Goal: Task Accomplishment & Management: Use online tool/utility

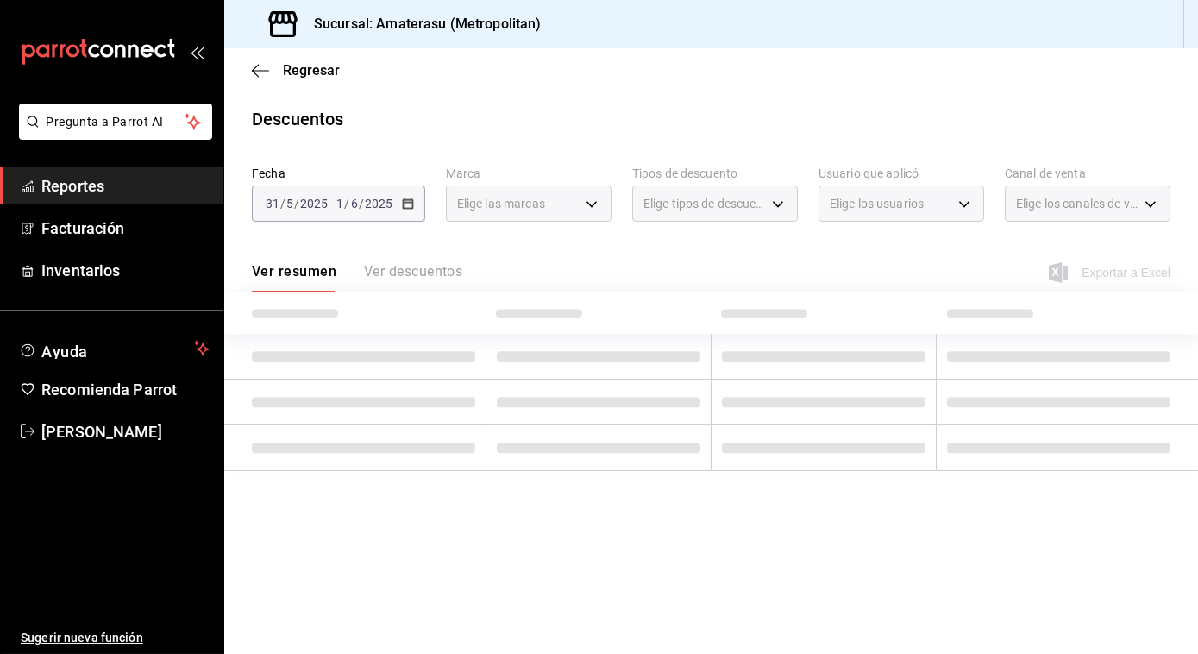
type input "e4cd7fcb-d45b-43ae-a99f-ad4ccfcd9032,f3afaab8-8c3d-4e49-a299-af9bdf6027b2"
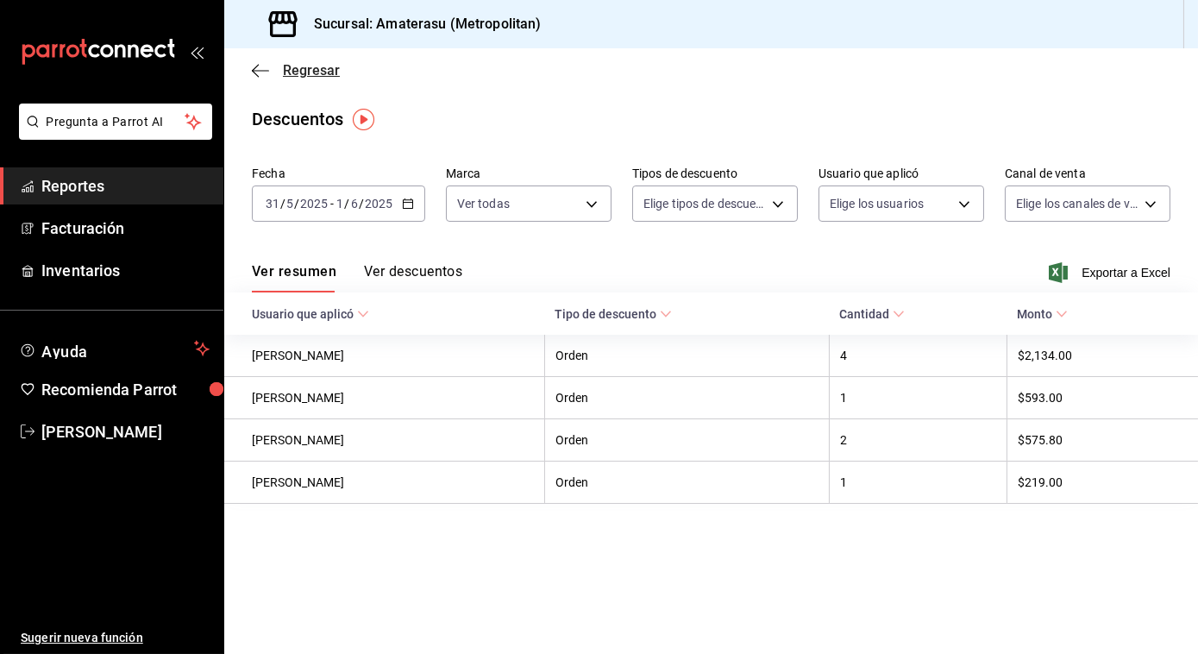
click at [262, 78] on icon "button" at bounding box center [260, 71] width 17 height 16
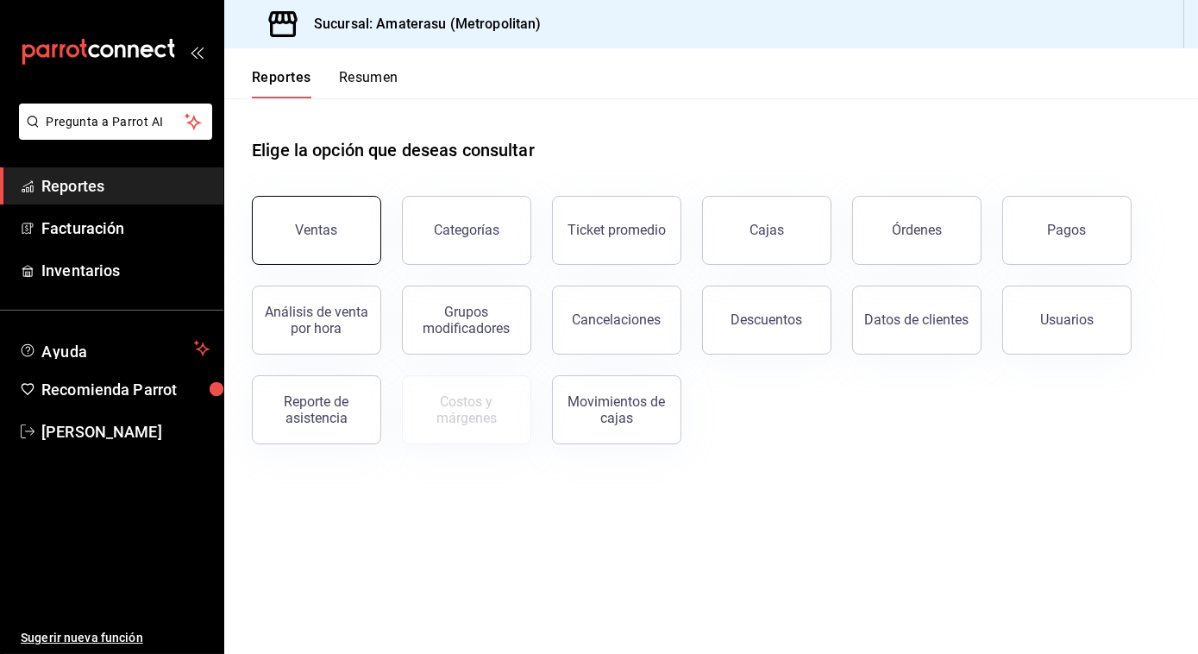
click at [317, 218] on button "Ventas" at bounding box center [316, 230] width 129 height 69
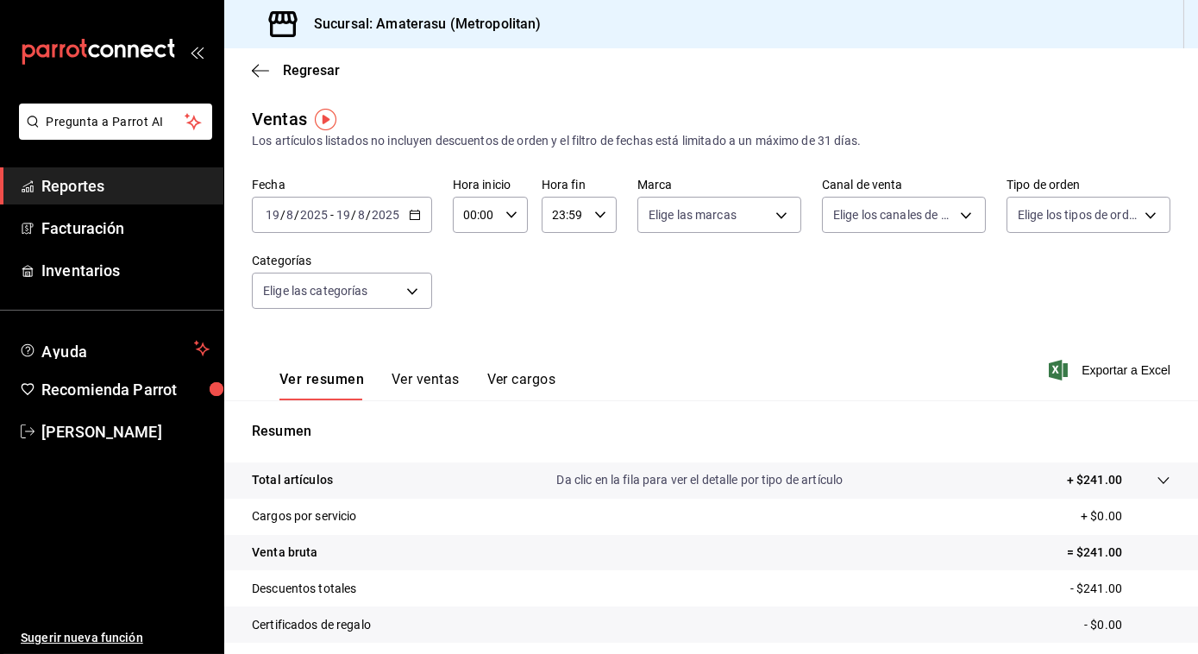
click at [402, 215] on div "[DATE] [DATE] - [DATE] [DATE]" at bounding box center [342, 215] width 180 height 36
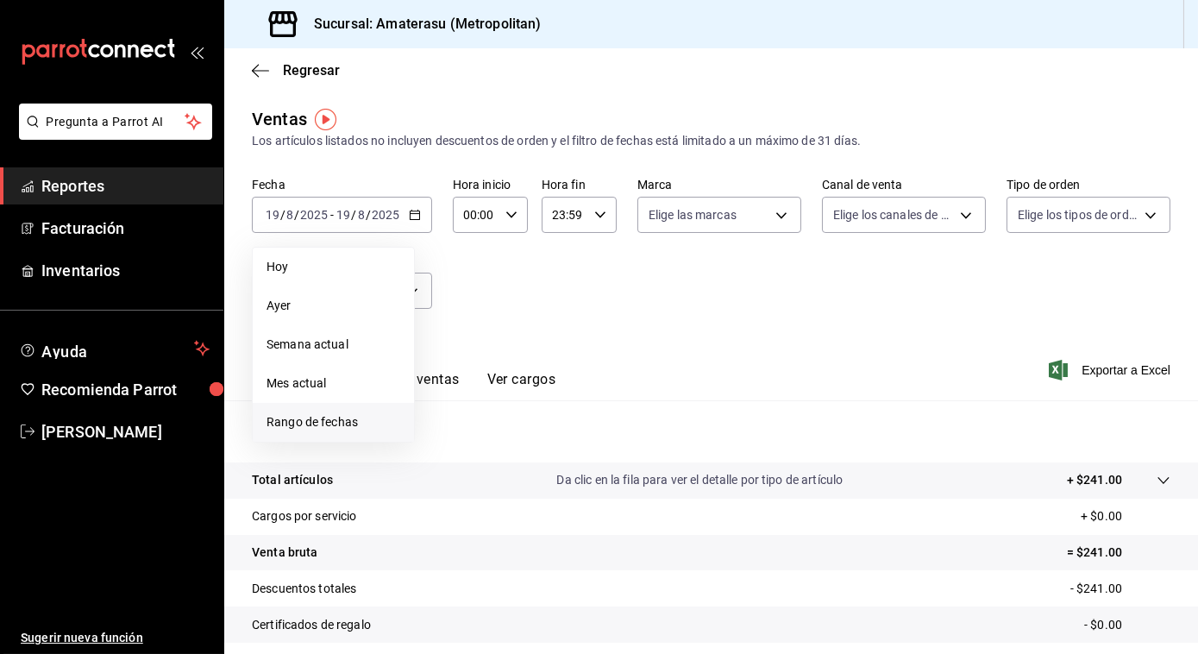
click at [288, 424] on span "Rango de fechas" at bounding box center [334, 422] width 134 height 18
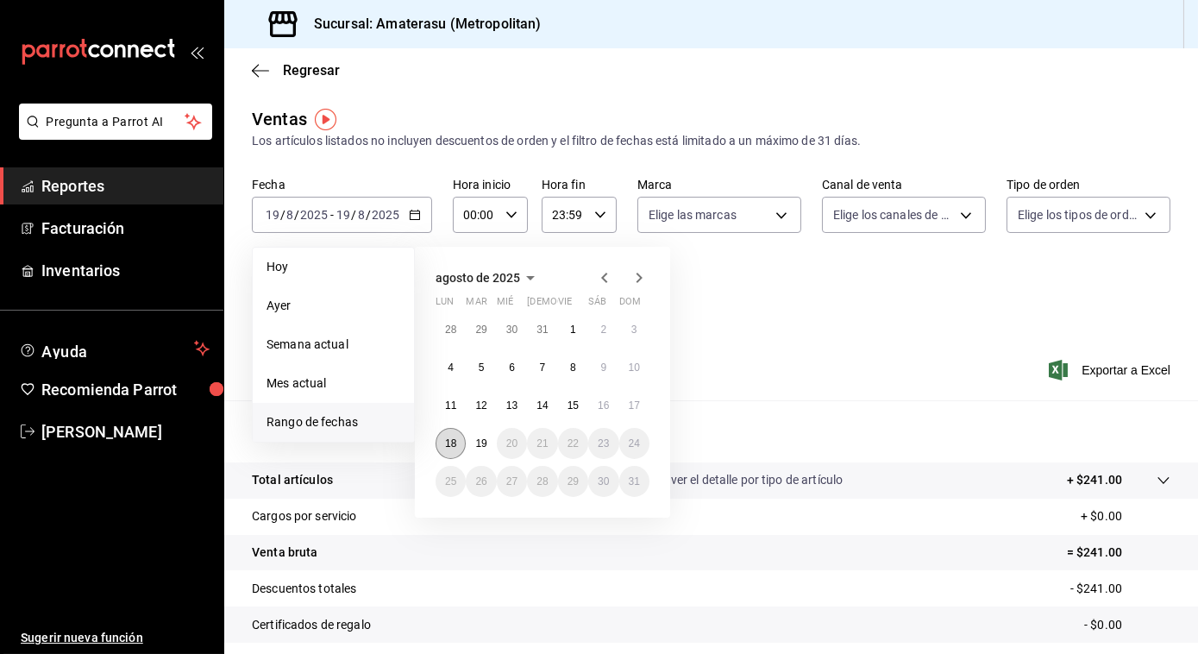
click at [436, 438] on button "18" at bounding box center [451, 443] width 30 height 31
click at [486, 447] on abbr "19" at bounding box center [480, 443] width 11 height 12
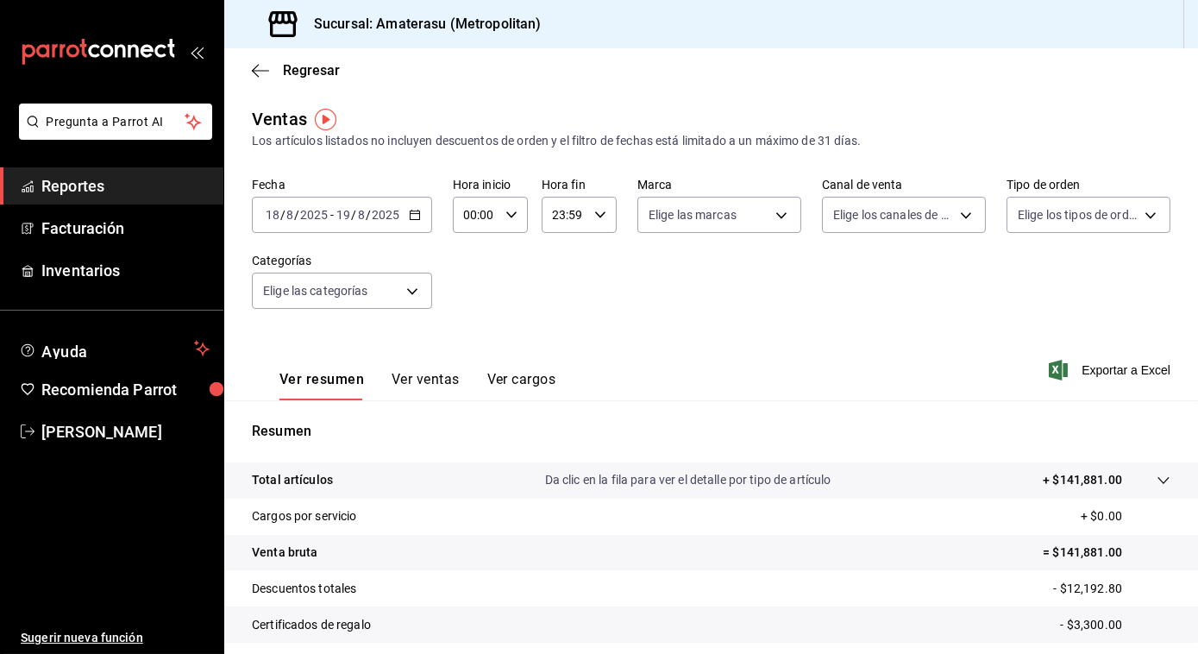
click at [511, 215] on \(Stroke\) "button" at bounding box center [511, 214] width 10 height 6
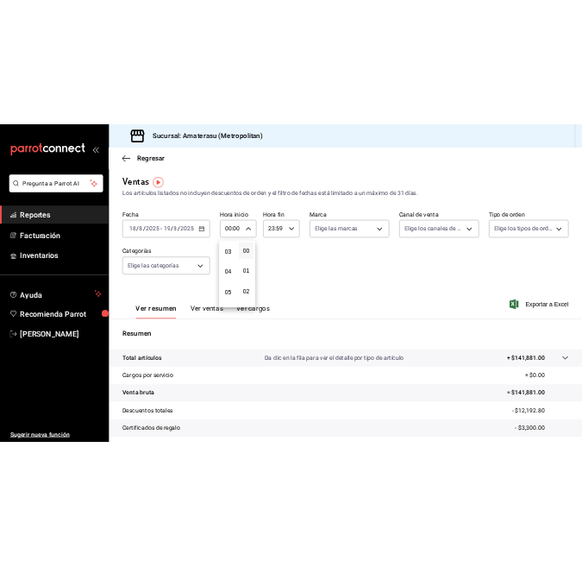
scroll to position [124, 0]
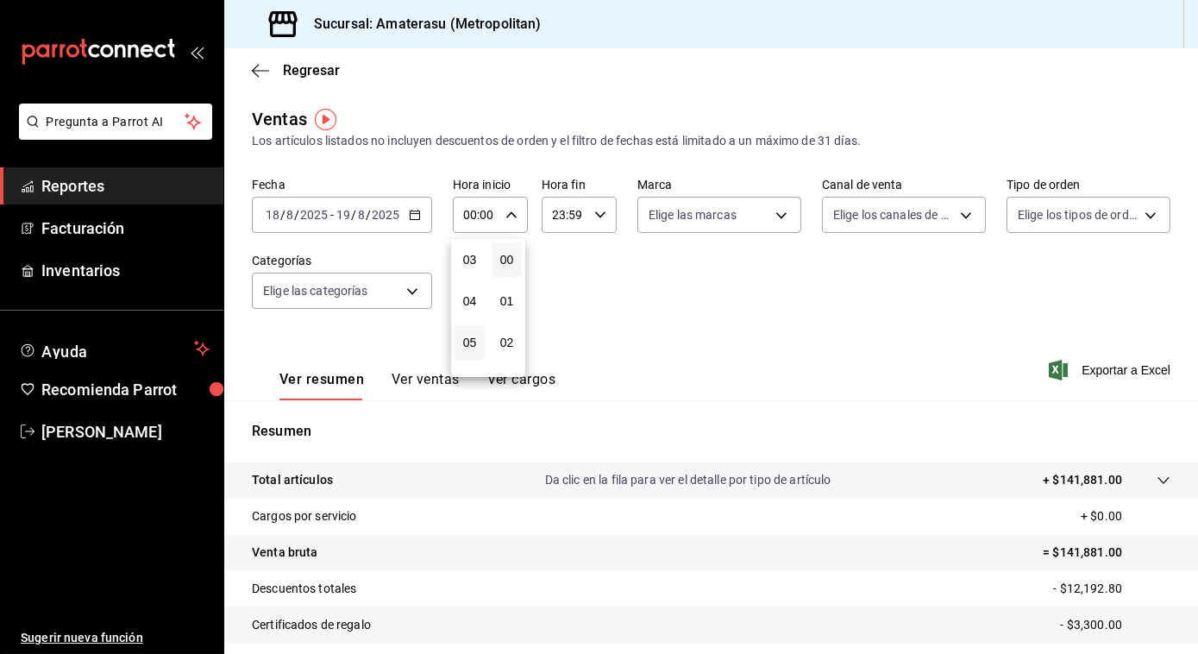
click at [462, 330] on button "05" at bounding box center [470, 342] width 30 height 35
type input "05:00"
click at [754, 311] on div at bounding box center [599, 327] width 1198 height 654
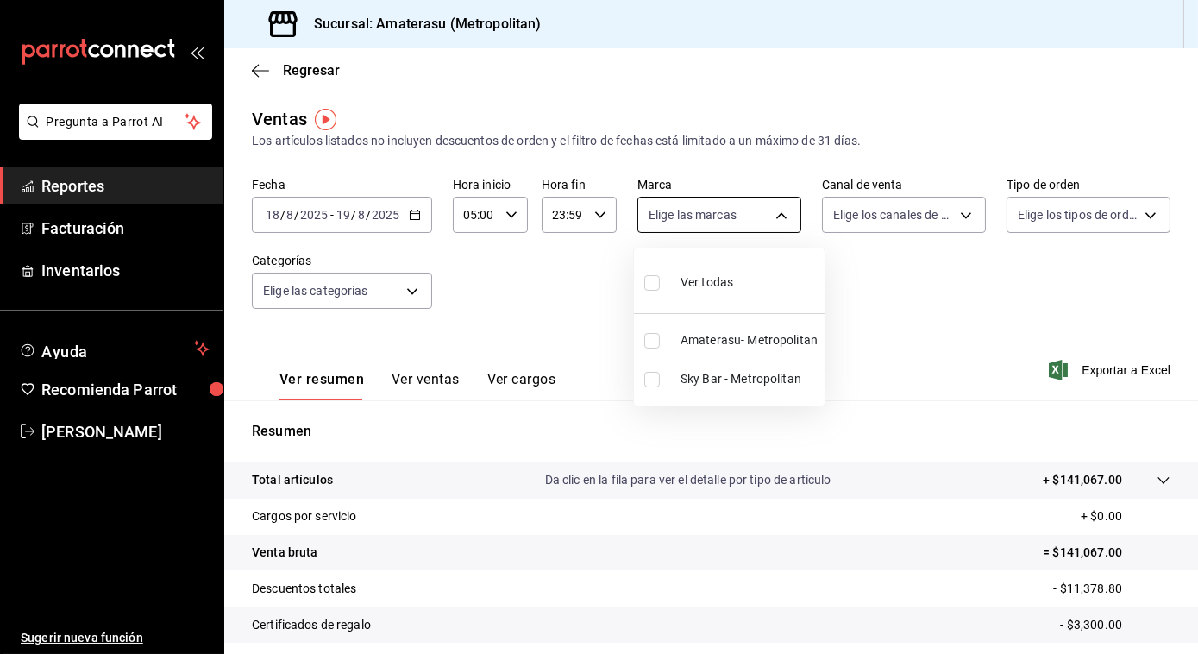
click at [777, 210] on body "Pregunta a Parrot AI Reportes Facturación Inventarios Ayuda Recomienda Parrot […" at bounding box center [599, 327] width 1198 height 654
click at [650, 330] on li "Amaterasu- Metropolitan" at bounding box center [729, 340] width 191 height 39
type input "e4cd7fcb-d45b-43ae-a99f-ad4ccfcd9032"
checkbox input "true"
click at [881, 291] on div at bounding box center [599, 327] width 1198 height 654
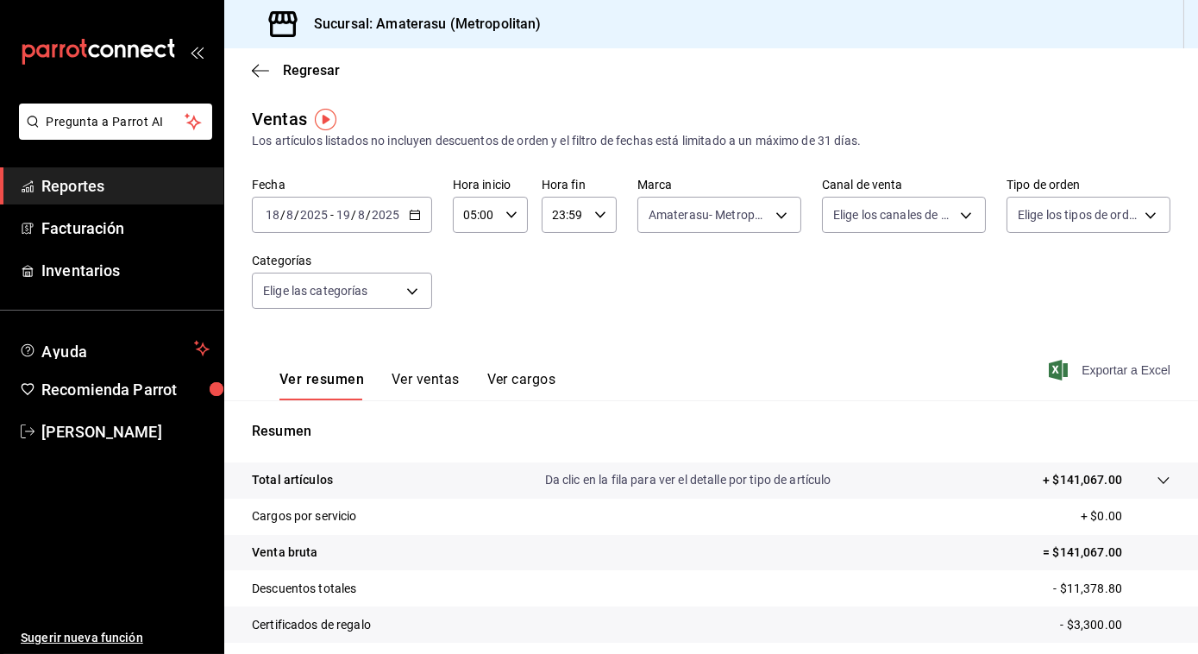
click at [1115, 362] on span "Exportar a Excel" at bounding box center [1111, 370] width 118 height 21
click at [253, 72] on icon "button" at bounding box center [260, 71] width 17 height 16
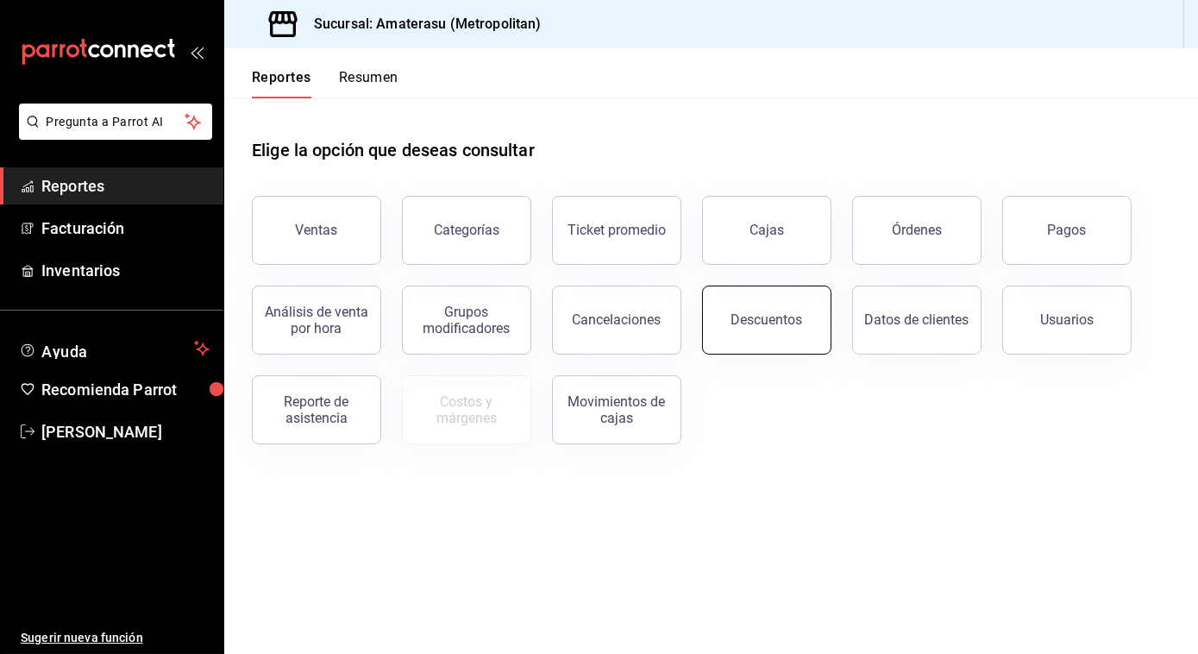
click at [763, 310] on button "Descuentos" at bounding box center [766, 320] width 129 height 69
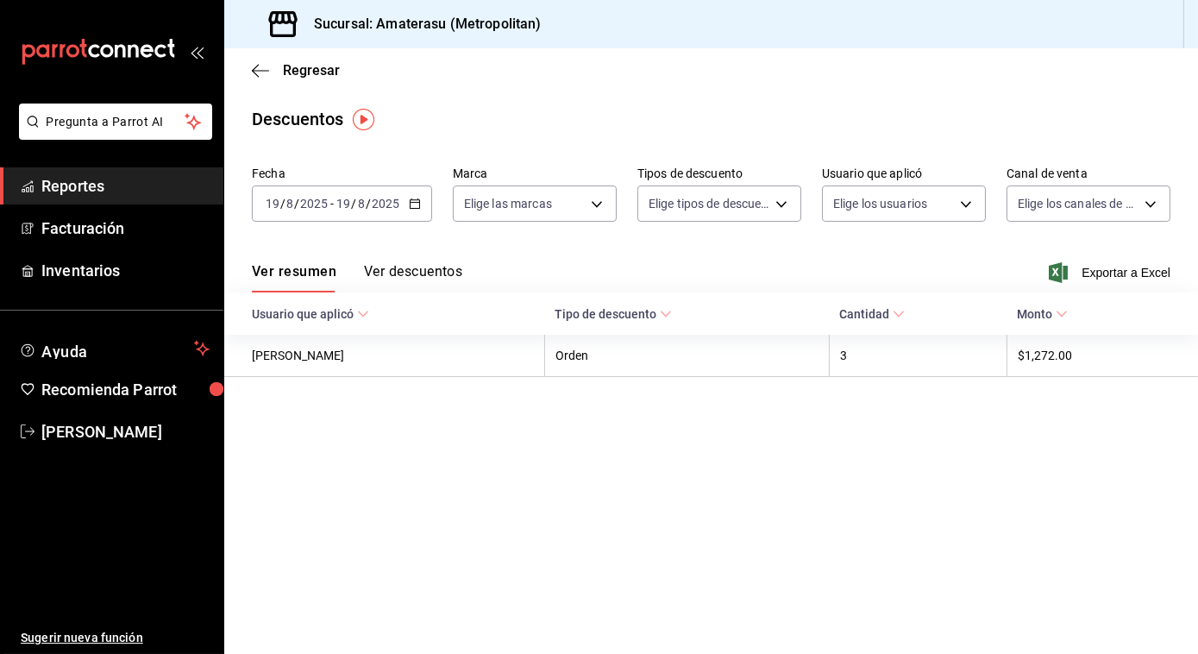
click at [409, 198] on icon "button" at bounding box center [415, 204] width 12 height 12
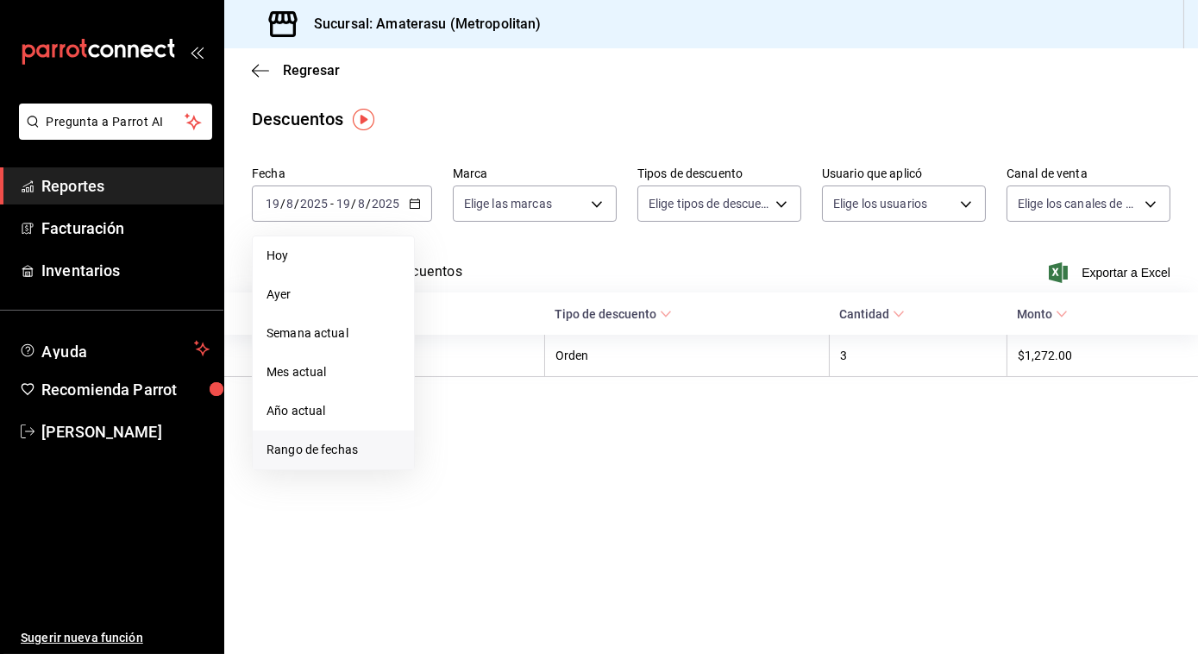
click at [324, 450] on span "Rango de fechas" at bounding box center [334, 450] width 134 height 18
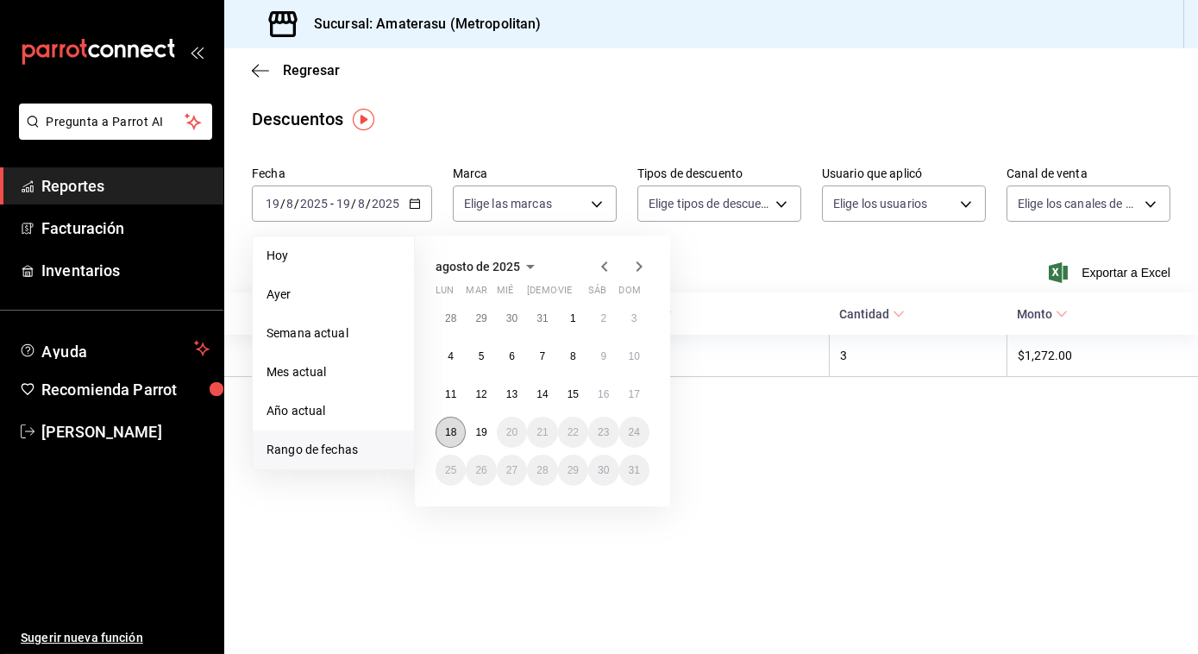
click at [455, 436] on abbr "18" at bounding box center [450, 432] width 11 height 12
click at [475, 436] on abbr "19" at bounding box center [480, 432] width 11 height 12
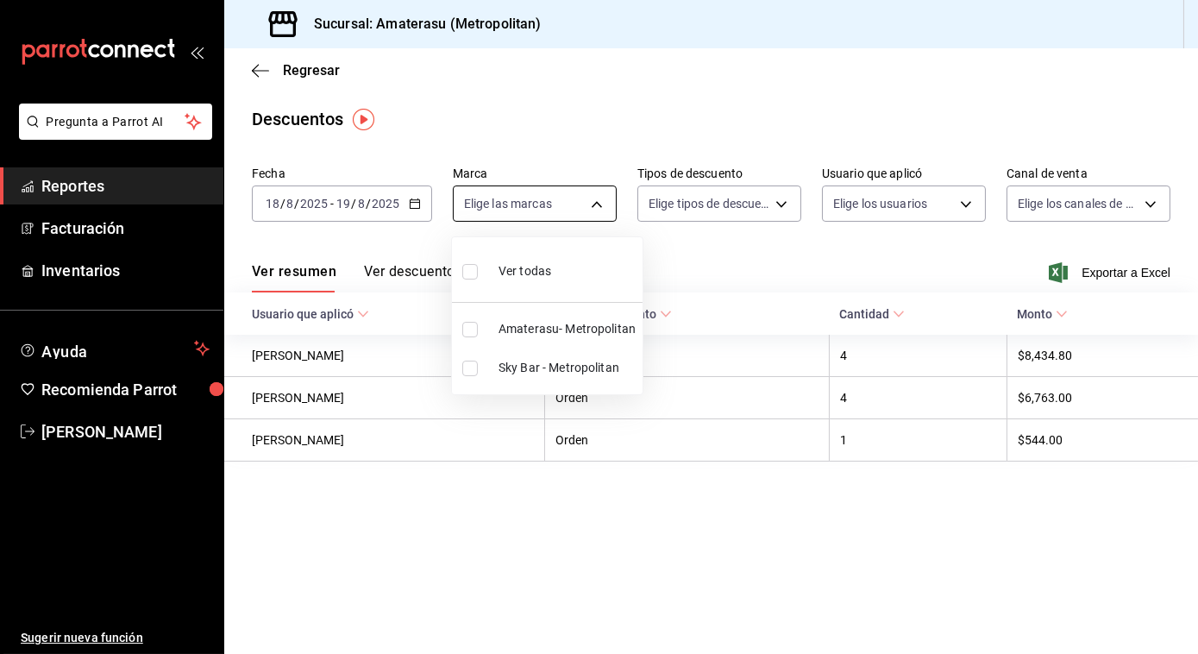
click at [584, 210] on body "Pregunta a Parrot AI Reportes Facturación Inventarios Ayuda Recomienda Parrot […" at bounding box center [599, 327] width 1198 height 654
click at [464, 369] on input "checkbox" at bounding box center [470, 369] width 16 height 16
checkbox input "true"
type input "f3afaab8-8c3d-4e49-a299-af9bdf6027b2"
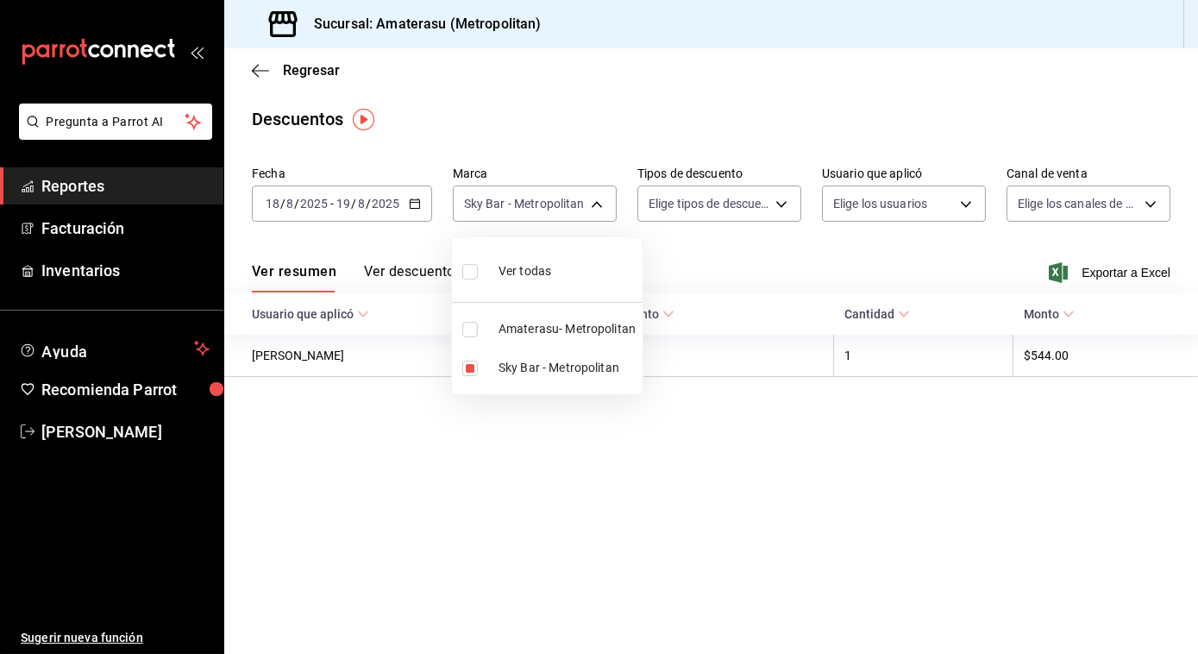
click at [467, 323] on input "checkbox" at bounding box center [470, 330] width 16 height 16
checkbox input "true"
type input "f3afaab8-8c3d-4e49-a299-af9bdf6027b2,e4cd7fcb-d45b-43ae-a99f-ad4ccfcd9032"
checkbox input "true"
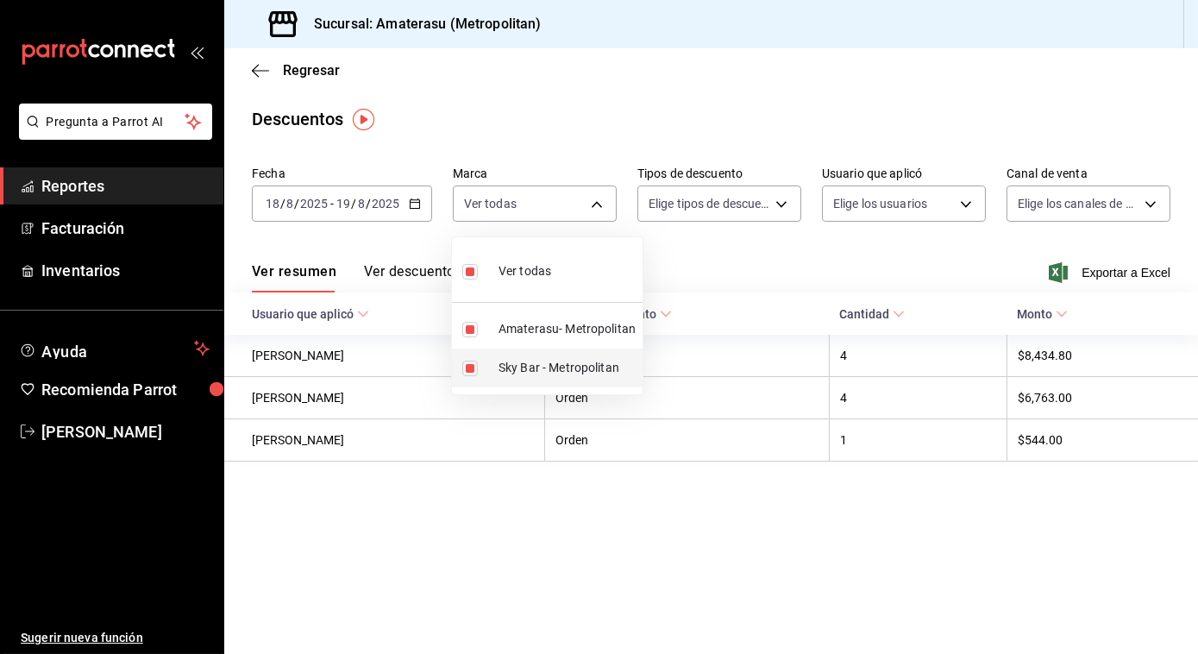
click at [471, 365] on input "checkbox" at bounding box center [470, 369] width 16 height 16
checkbox input "false"
type input "e4cd7fcb-d45b-43ae-a99f-ad4ccfcd9032"
checkbox input "false"
click at [819, 252] on div at bounding box center [599, 327] width 1198 height 654
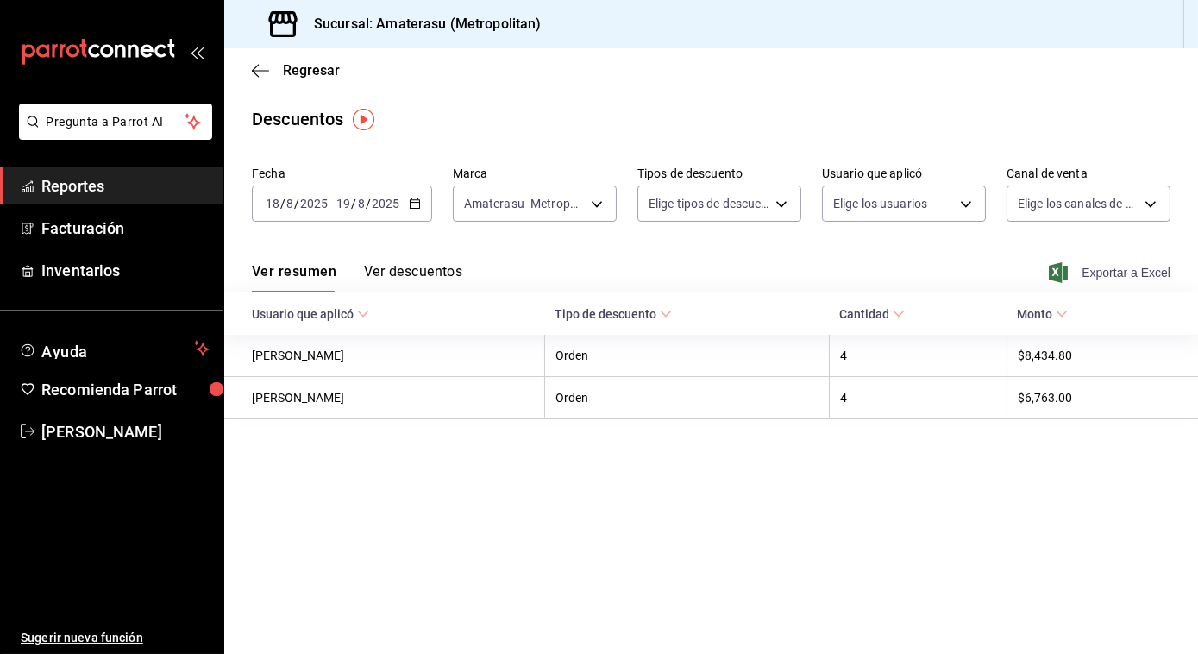
click at [1085, 265] on span "Exportar a Excel" at bounding box center [1111, 272] width 118 height 21
